Goal: Task Accomplishment & Management: Complete application form

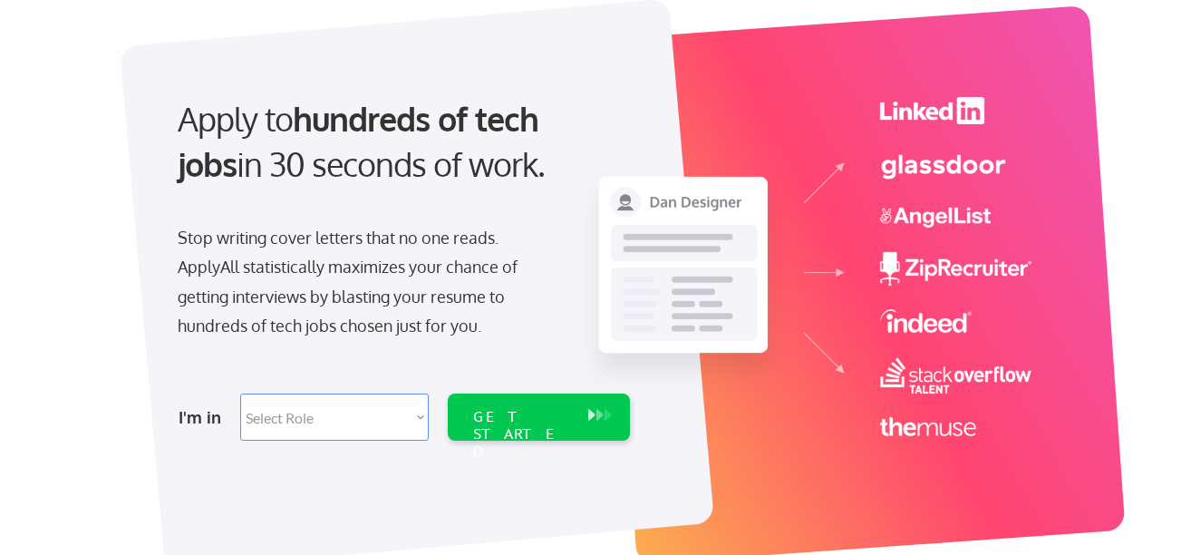
scroll to position [136, 0]
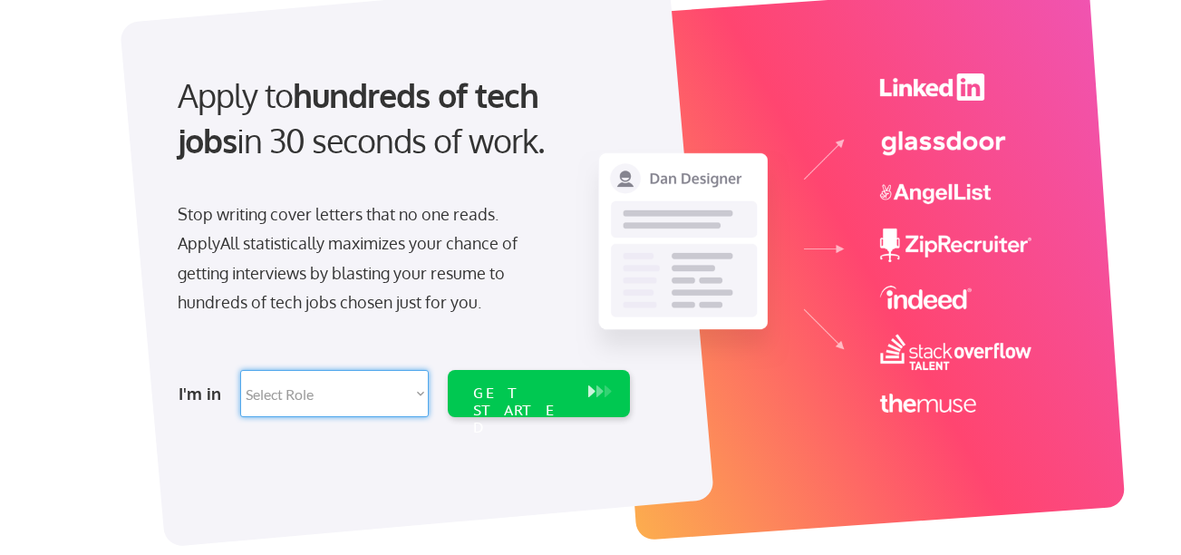
click at [421, 396] on select "Select Role Software Engineering Product Management Customer Success Sales UI/U…" at bounding box center [334, 393] width 189 height 47
select select ""technical_project_program_mgmt""
click at [240, 370] on select "Select Role Software Engineering Product Management Customer Success Sales UI/U…" at bounding box center [334, 393] width 189 height 47
select select ""technical_project_program_mgmt""
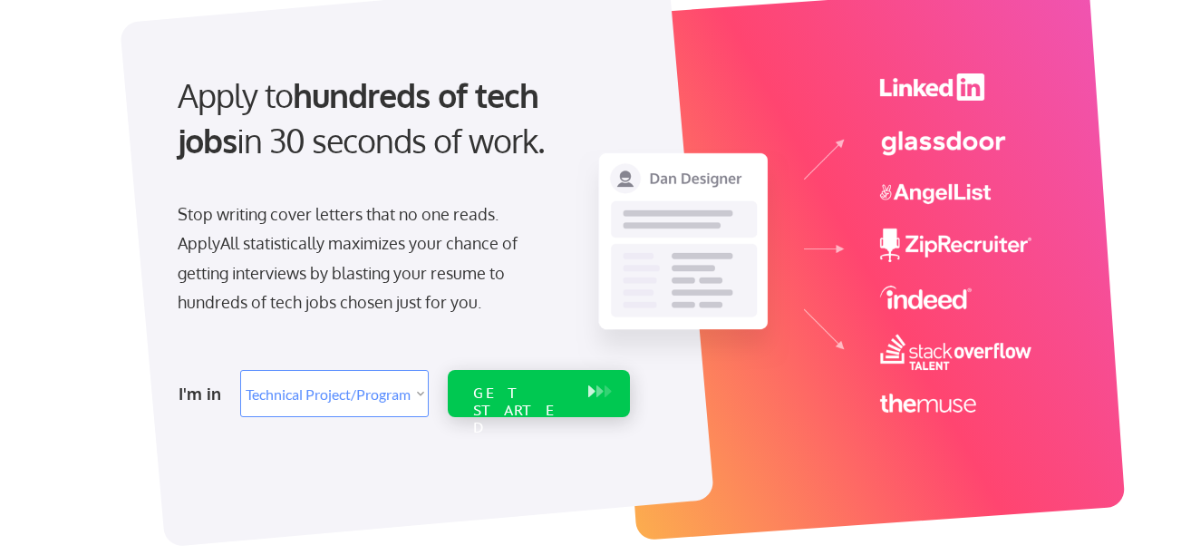
click at [519, 382] on div "GET STARTED" at bounding box center [521, 393] width 115 height 47
